Goal: Task Accomplishment & Management: Use online tool/utility

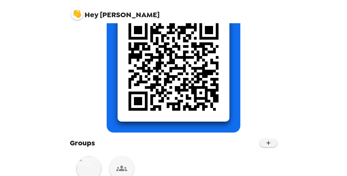
scroll to position [92, 0]
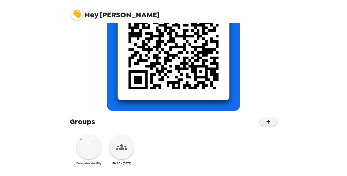
click at [87, 149] on img at bounding box center [89, 147] width 25 height 25
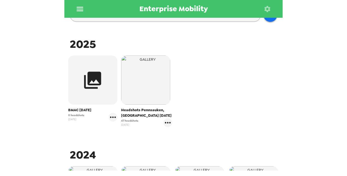
scroll to position [82, 0]
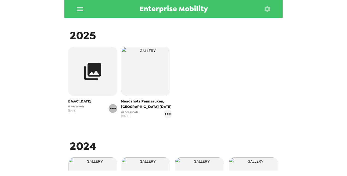
click at [112, 108] on icon "gallery menu" at bounding box center [113, 108] width 9 height 9
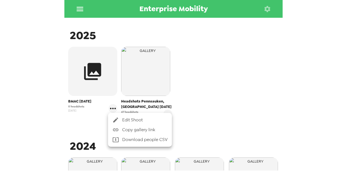
click at [134, 118] on span "Edit Shoot" at bounding box center [144, 120] width 45 height 7
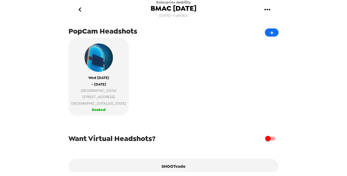
scroll to position [109, 0]
